Goal: Task Accomplishment & Management: Manage account settings

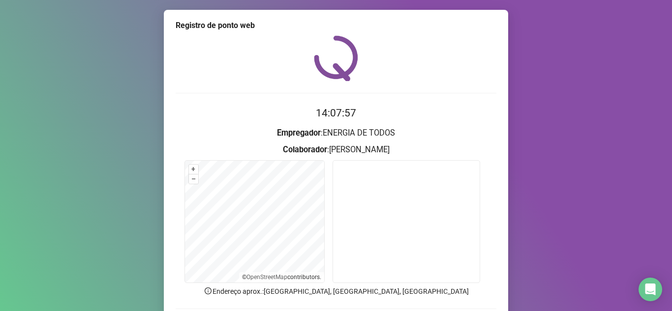
scroll to position [73, 0]
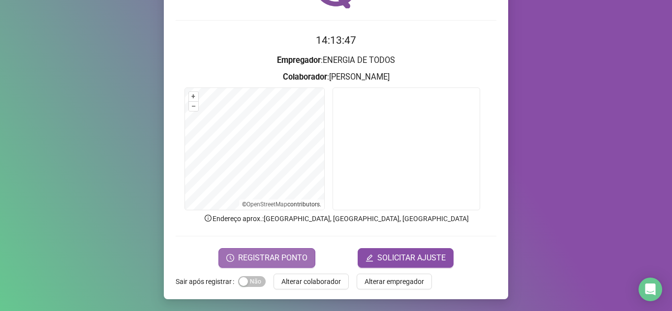
click at [260, 255] on span "REGISTRAR PONTO" at bounding box center [272, 258] width 69 height 12
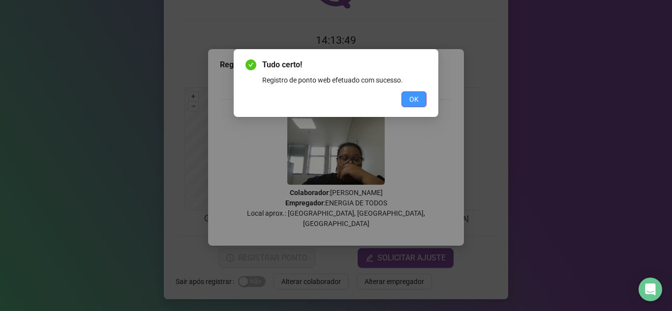
click at [419, 97] on button "OK" at bounding box center [414, 100] width 25 height 16
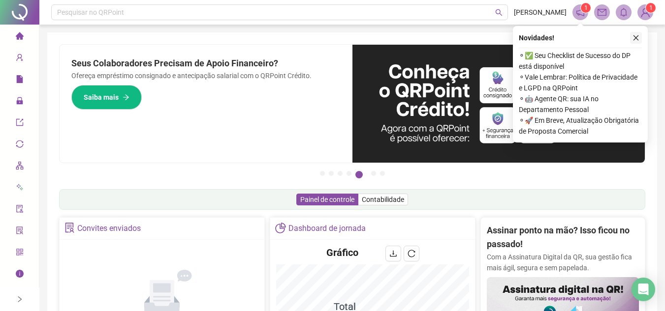
click at [635, 39] on icon "close" at bounding box center [635, 37] width 7 height 7
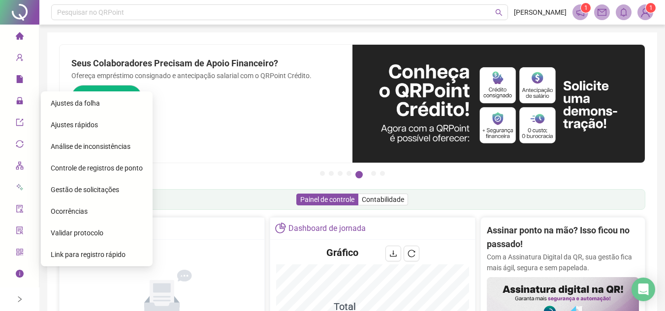
click at [89, 186] on span "Gestão de solicitações" at bounding box center [85, 190] width 68 height 8
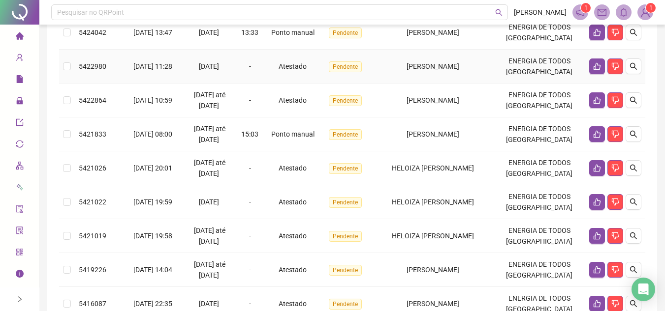
scroll to position [148, 0]
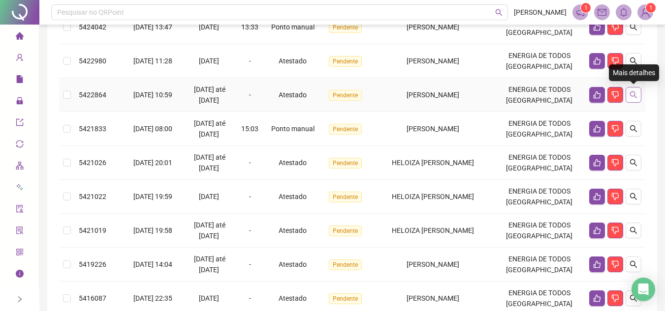
click at [635, 94] on icon "search" at bounding box center [633, 95] width 7 height 7
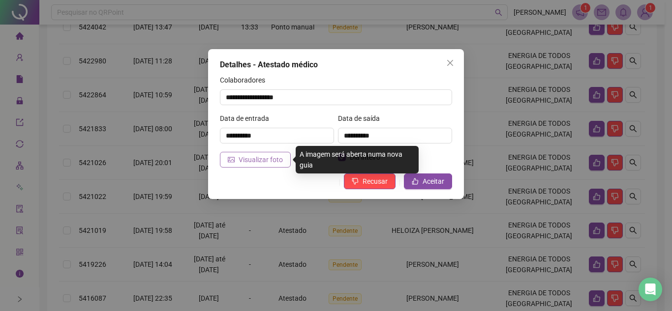
click at [267, 160] on span "Visualizar foto" at bounding box center [261, 160] width 44 height 11
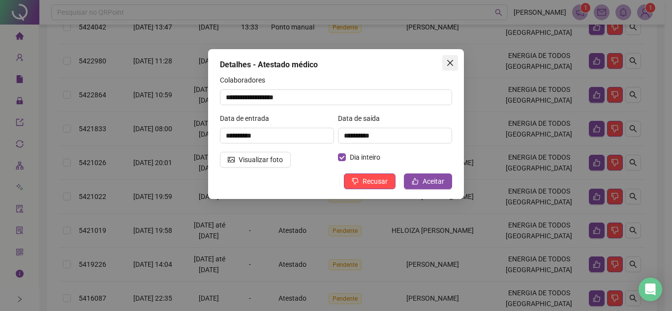
click at [451, 63] on icon "close" at bounding box center [450, 63] width 6 height 6
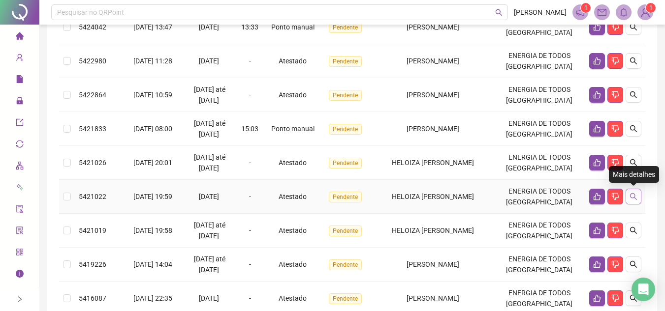
click at [637, 195] on button "button" at bounding box center [633, 197] width 16 height 16
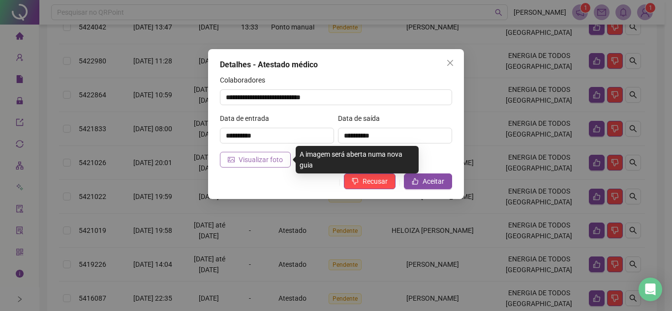
click at [259, 162] on span "Visualizar foto" at bounding box center [261, 160] width 44 height 11
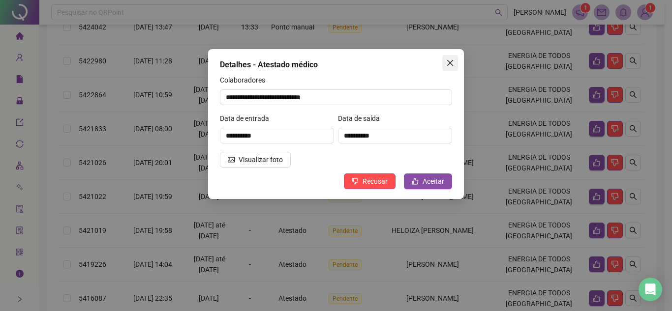
click at [451, 61] on icon "close" at bounding box center [450, 63] width 8 height 8
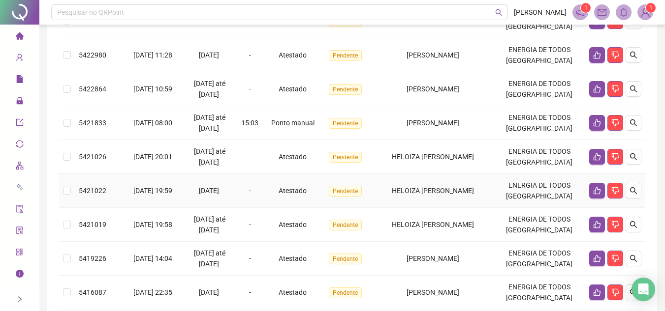
scroll to position [218, 0]
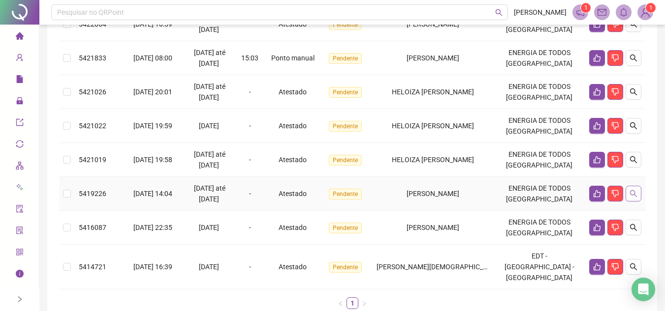
click at [633, 196] on icon "search" at bounding box center [633, 194] width 8 height 8
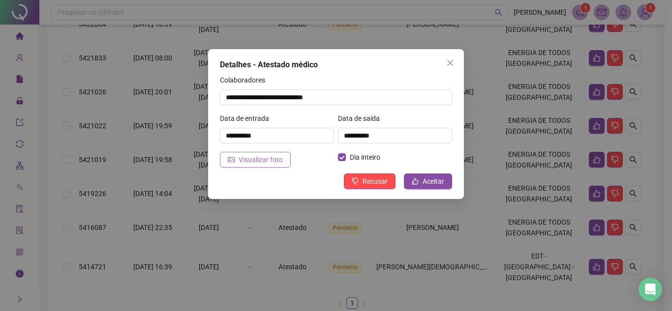
click at [248, 160] on span "Visualizar foto" at bounding box center [261, 160] width 44 height 11
click at [446, 63] on icon "close" at bounding box center [450, 63] width 8 height 8
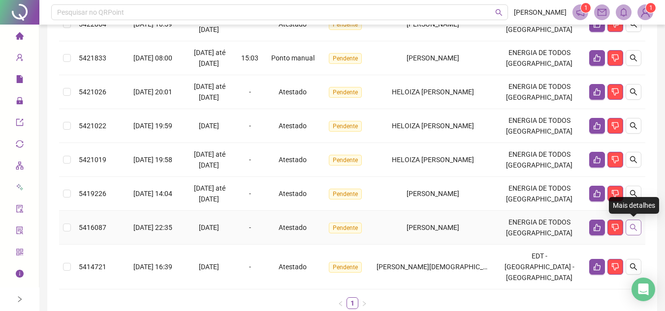
click at [635, 226] on icon "search" at bounding box center [633, 228] width 8 height 8
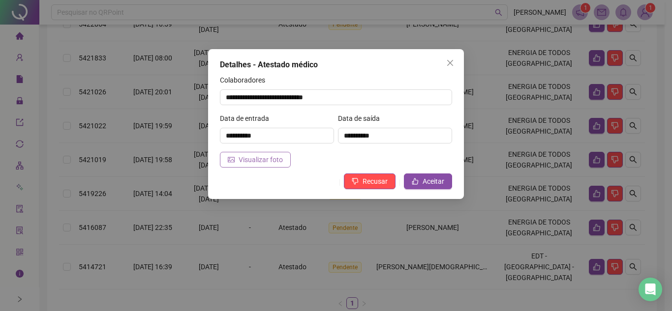
click at [238, 162] on button "Visualizar foto" at bounding box center [255, 160] width 71 height 16
click at [449, 63] on icon "close" at bounding box center [450, 63] width 6 height 6
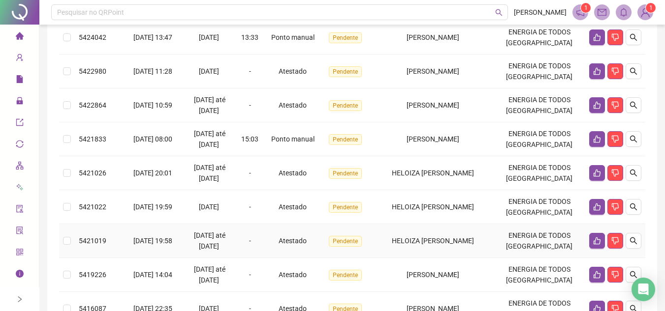
scroll to position [120, 0]
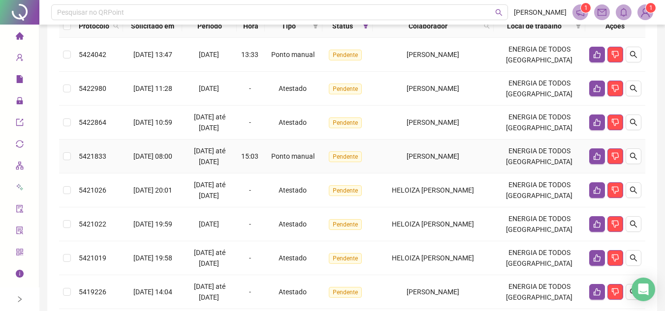
click at [441, 155] on span "[PERSON_NAME]" at bounding box center [432, 157] width 53 height 8
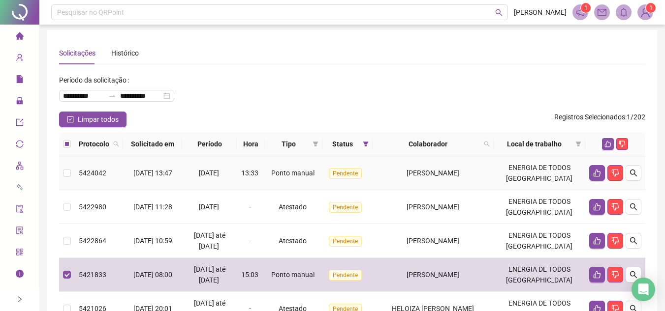
scroll to position [0, 0]
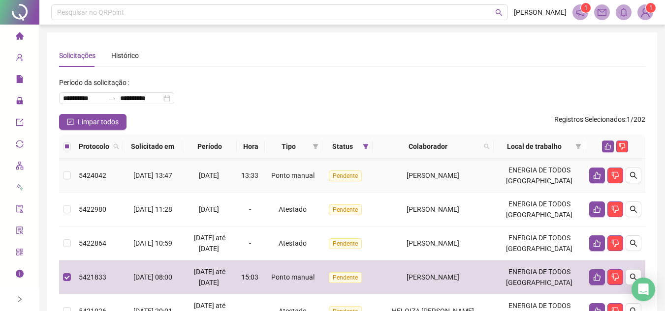
click at [313, 182] on td "Ponto manual" at bounding box center [294, 176] width 58 height 34
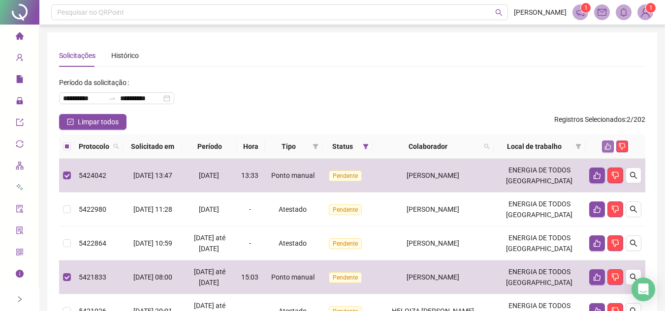
click at [603, 144] on button "button" at bounding box center [608, 147] width 12 height 12
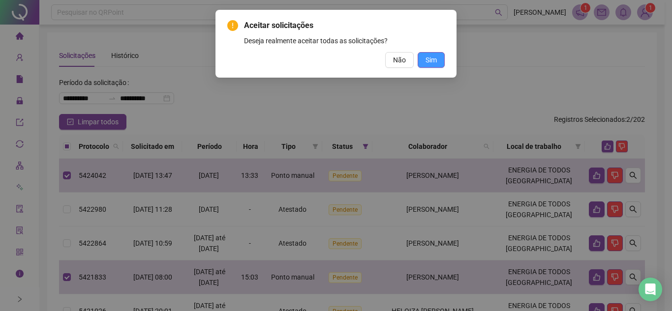
click at [436, 61] on span "Sim" at bounding box center [431, 60] width 11 height 11
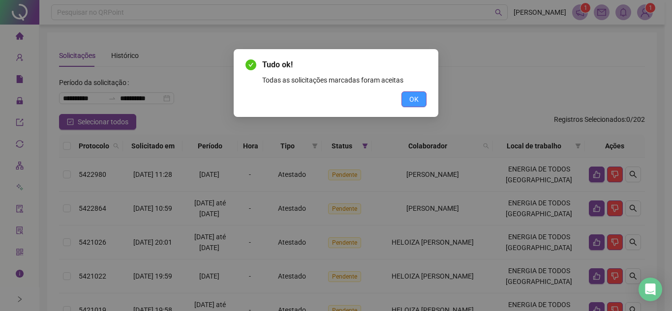
click at [416, 97] on span "OK" at bounding box center [413, 99] width 9 height 11
